Goal: Check status: Check status

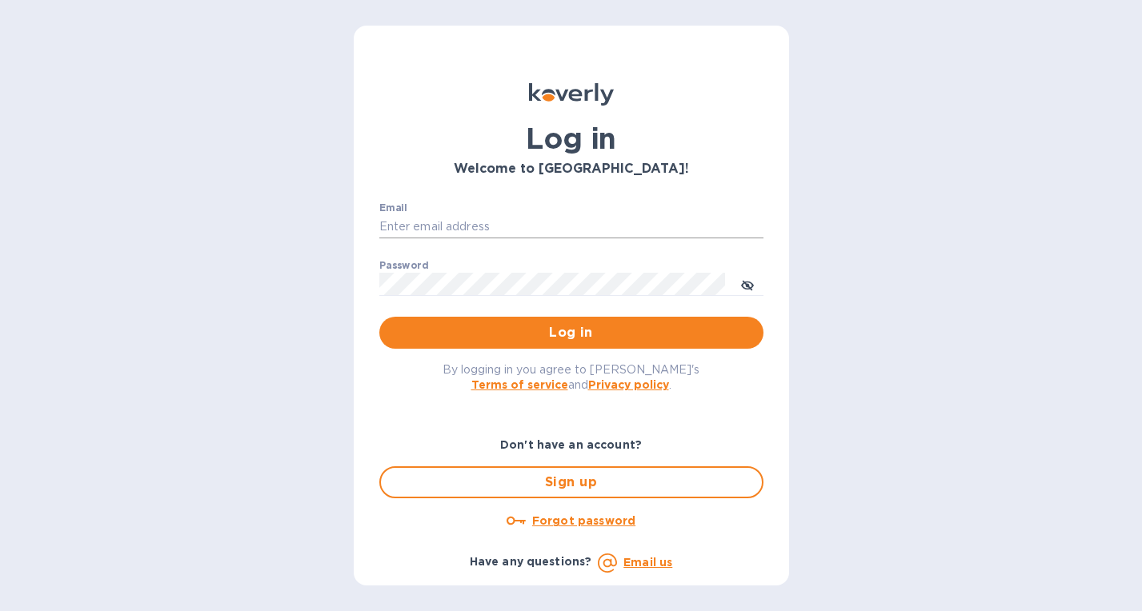
click at [609, 230] on input "Email" at bounding box center [571, 227] width 384 height 24
type input "williamokk@gmail.com"
click at [582, 326] on span "Log in" at bounding box center [571, 332] width 358 height 19
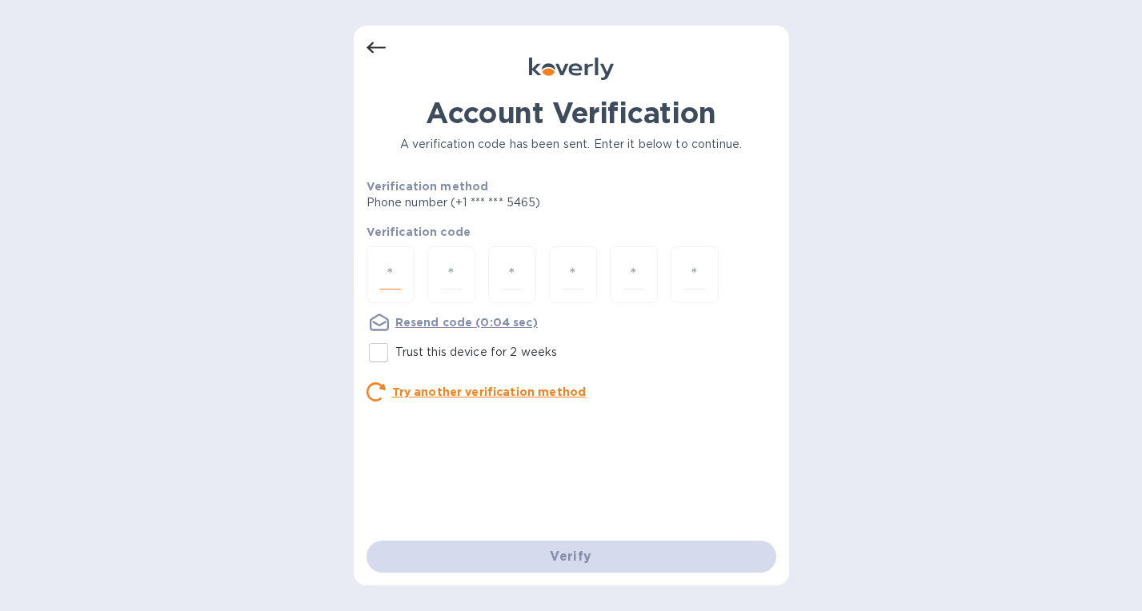
click at [398, 268] on input "number" at bounding box center [390, 275] width 21 height 30
type input "7"
type input "1"
type input "2"
type input "7"
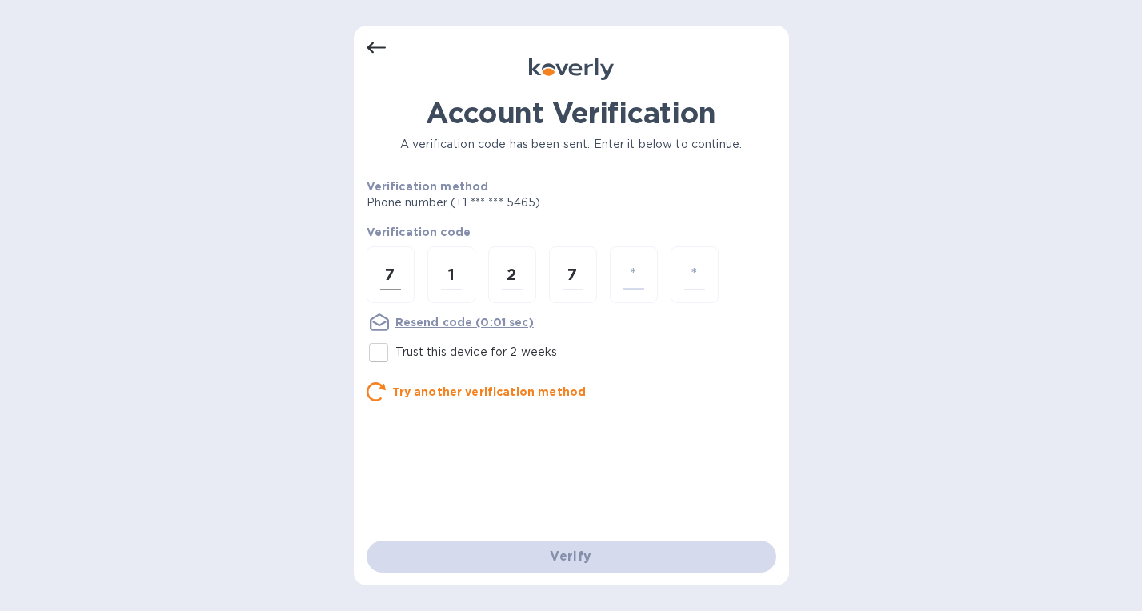
type input "5"
type input "8"
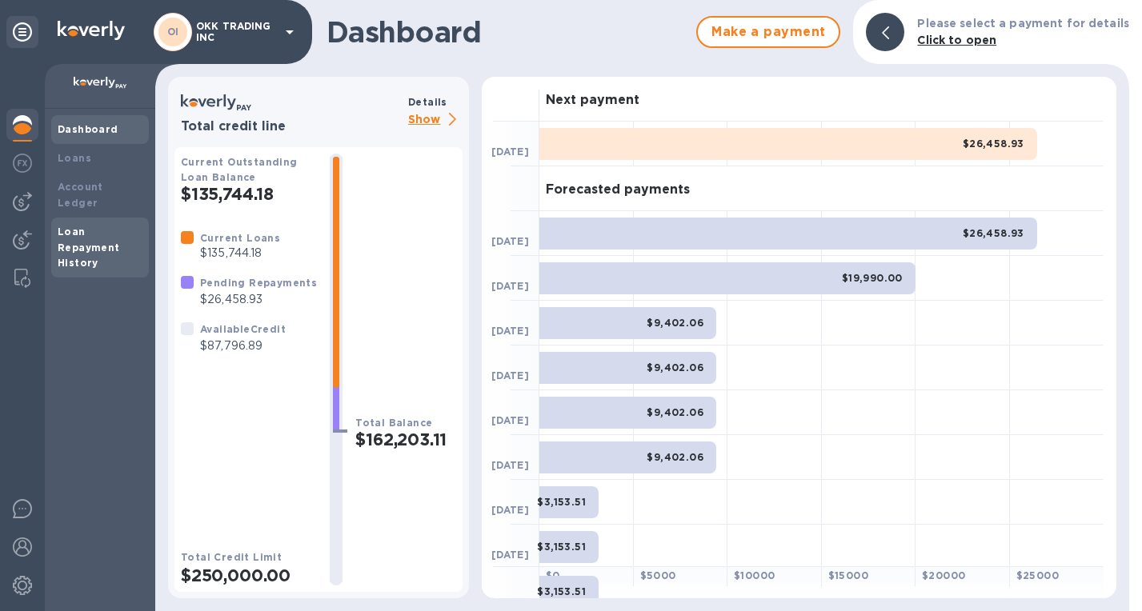
click at [89, 224] on div "Loan Repayment History" at bounding box center [100, 248] width 85 height 48
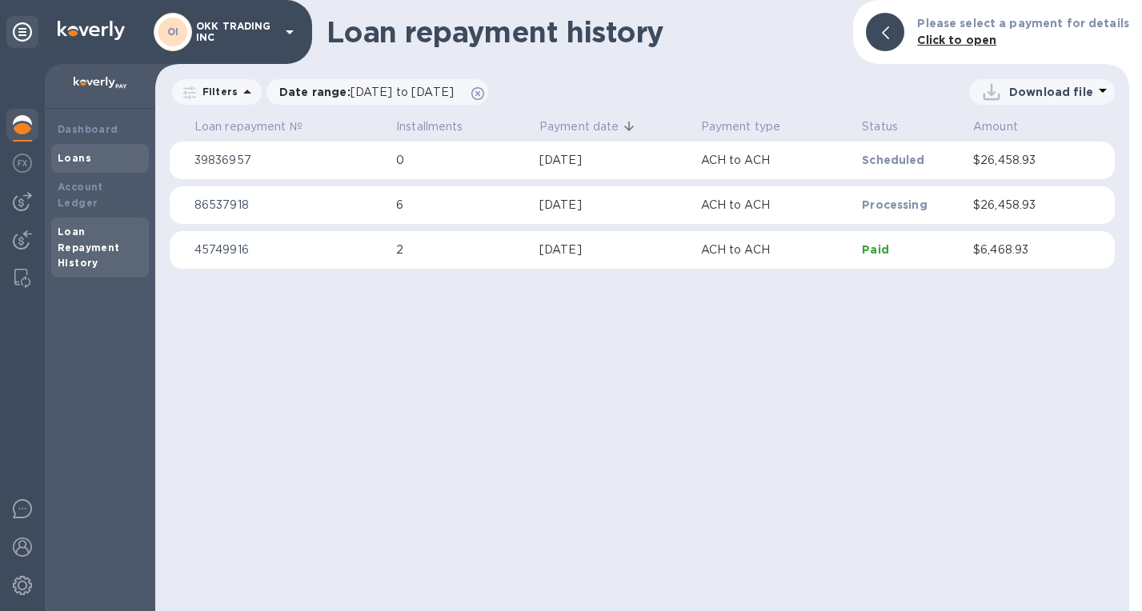
click at [91, 161] on div "Loans" at bounding box center [100, 158] width 85 height 16
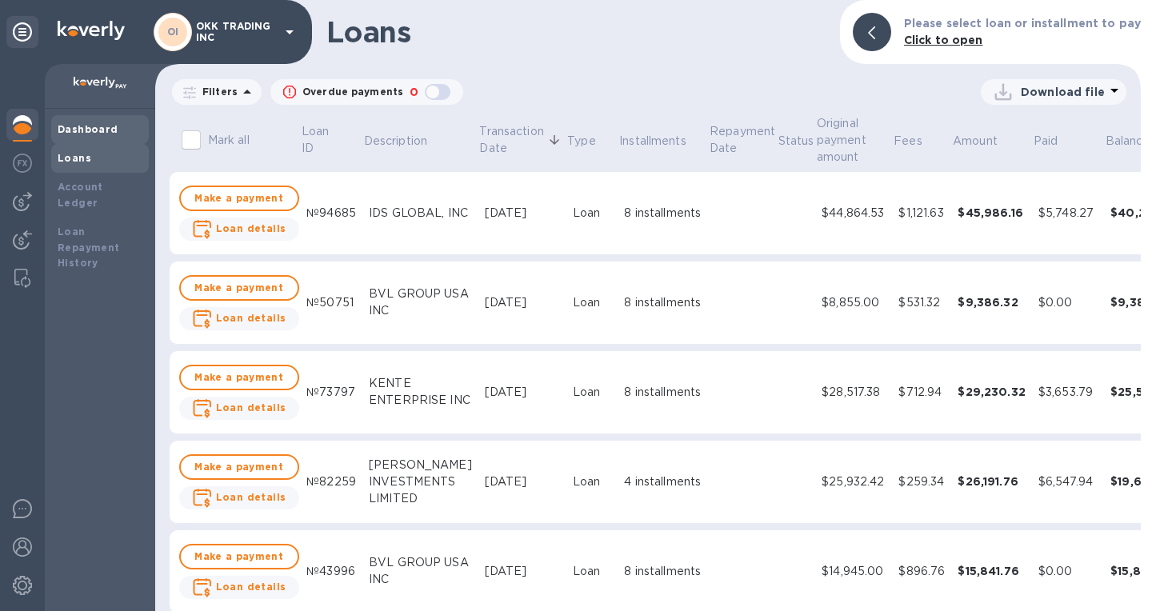
click at [102, 132] on b "Dashboard" at bounding box center [88, 129] width 61 height 12
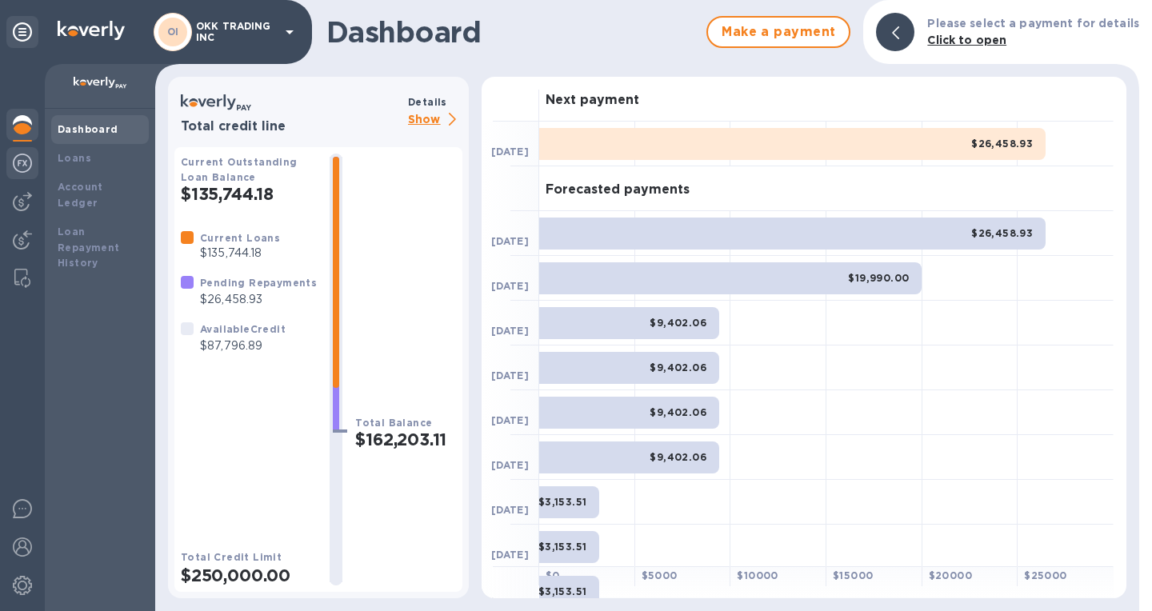
click at [30, 160] on img at bounding box center [22, 163] width 19 height 19
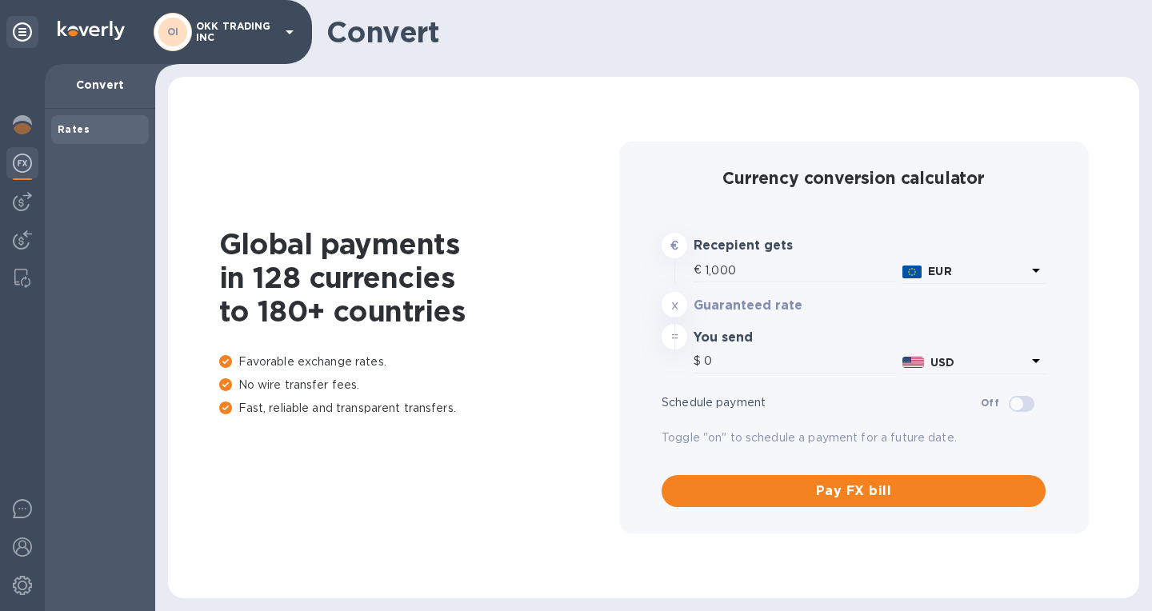
type input "1,167.42"
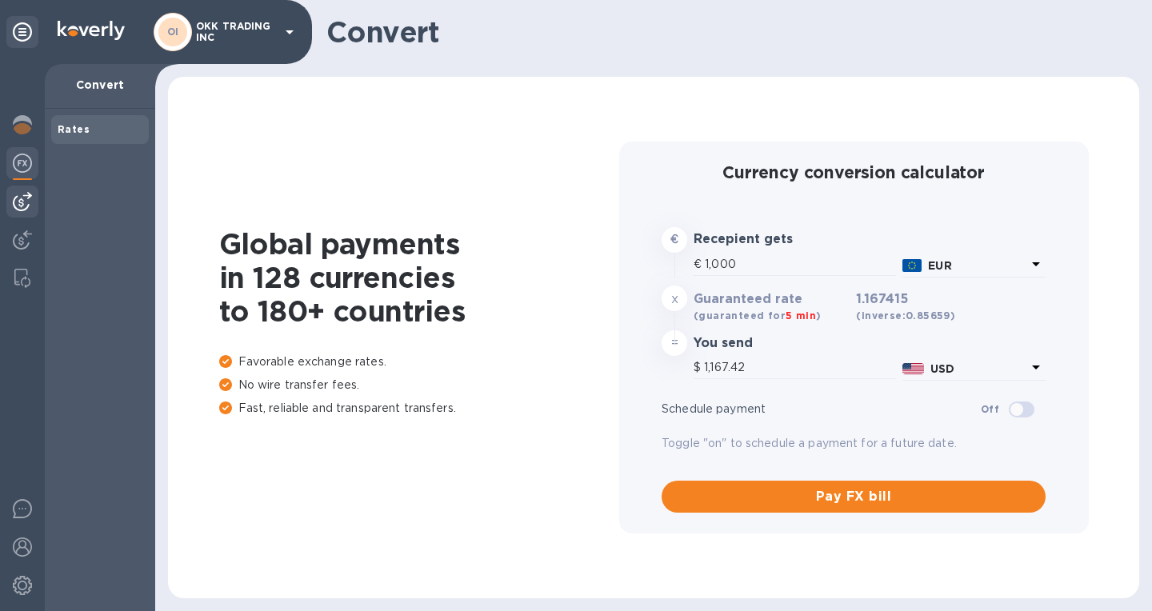
click at [24, 203] on img at bounding box center [22, 201] width 19 height 19
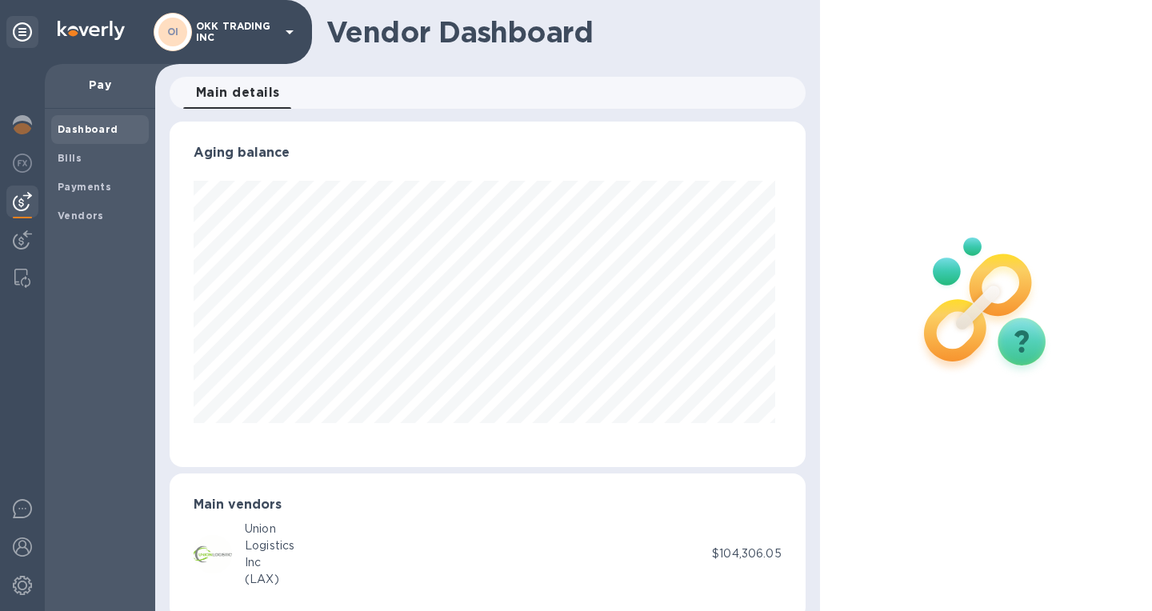
scroll to position [346, 630]
click at [81, 191] on b "Payments" at bounding box center [85, 187] width 54 height 12
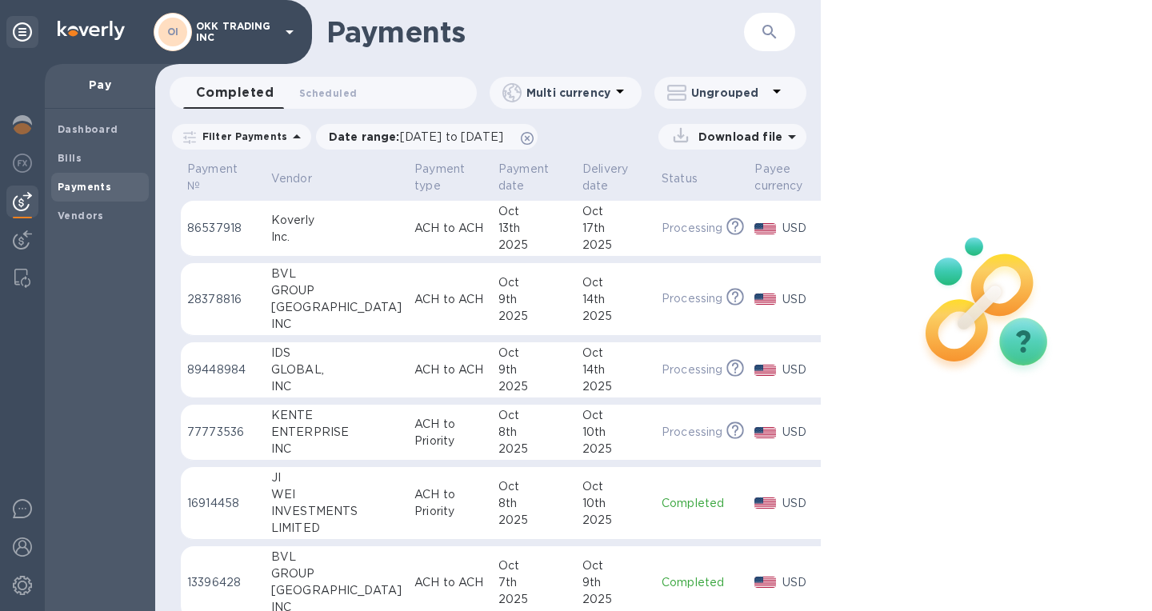
scroll to position [0, 82]
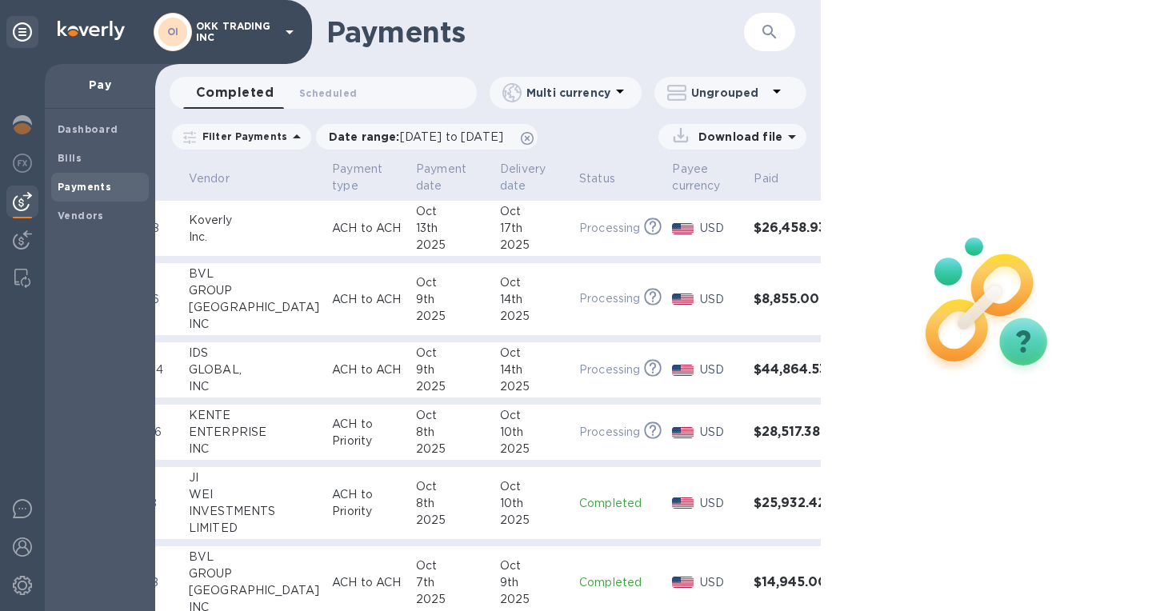
click at [579, 226] on p "Processing" at bounding box center [609, 228] width 61 height 17
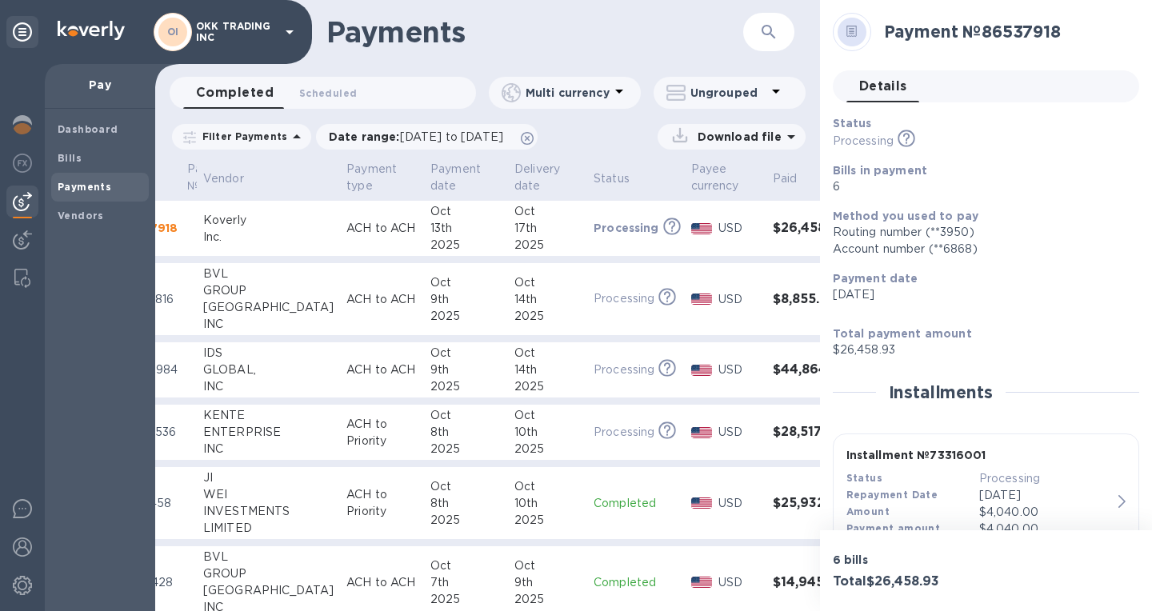
scroll to position [0, 85]
